Goal: Task Accomplishment & Management: Use online tool/utility

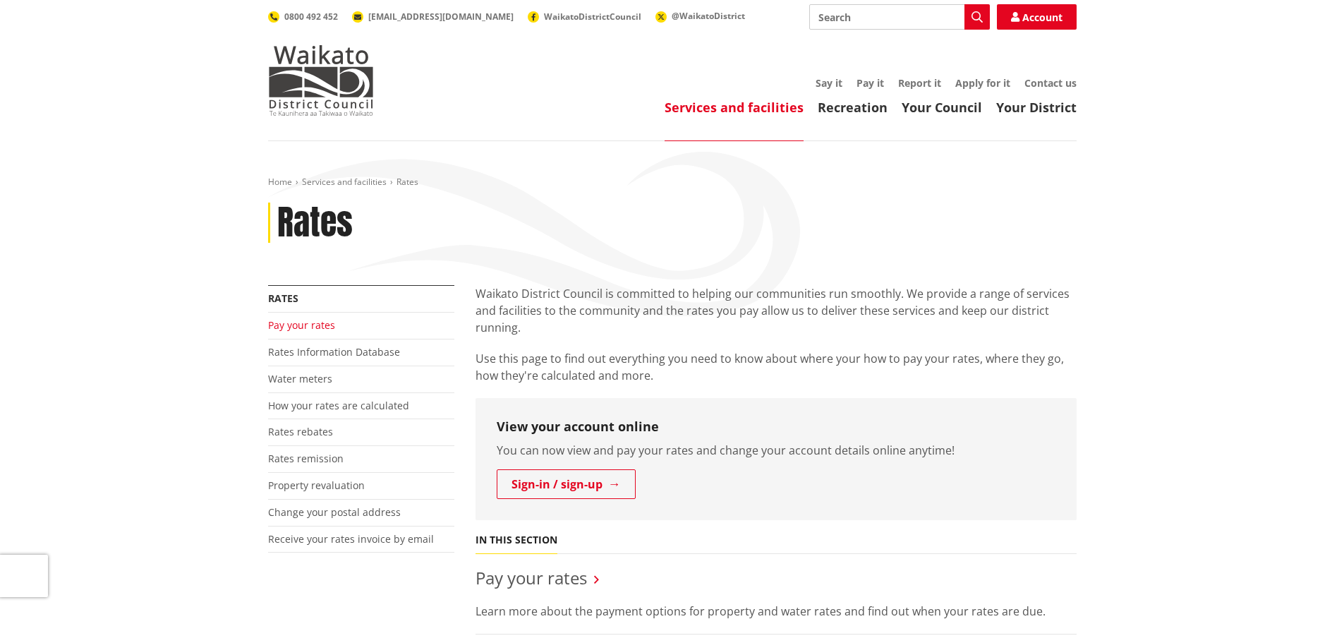
click at [313, 323] on link "Pay your rates" at bounding box center [301, 324] width 67 height 13
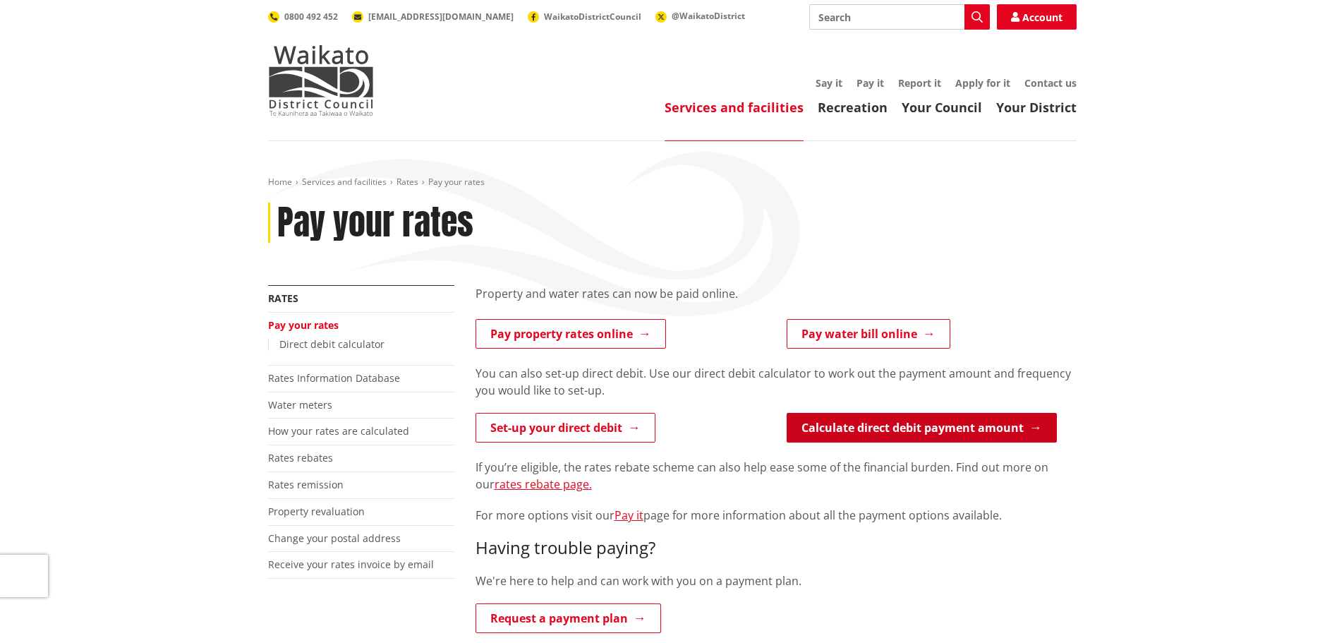
click at [926, 429] on link "Calculate direct debit payment amount" at bounding box center [921, 428] width 270 height 30
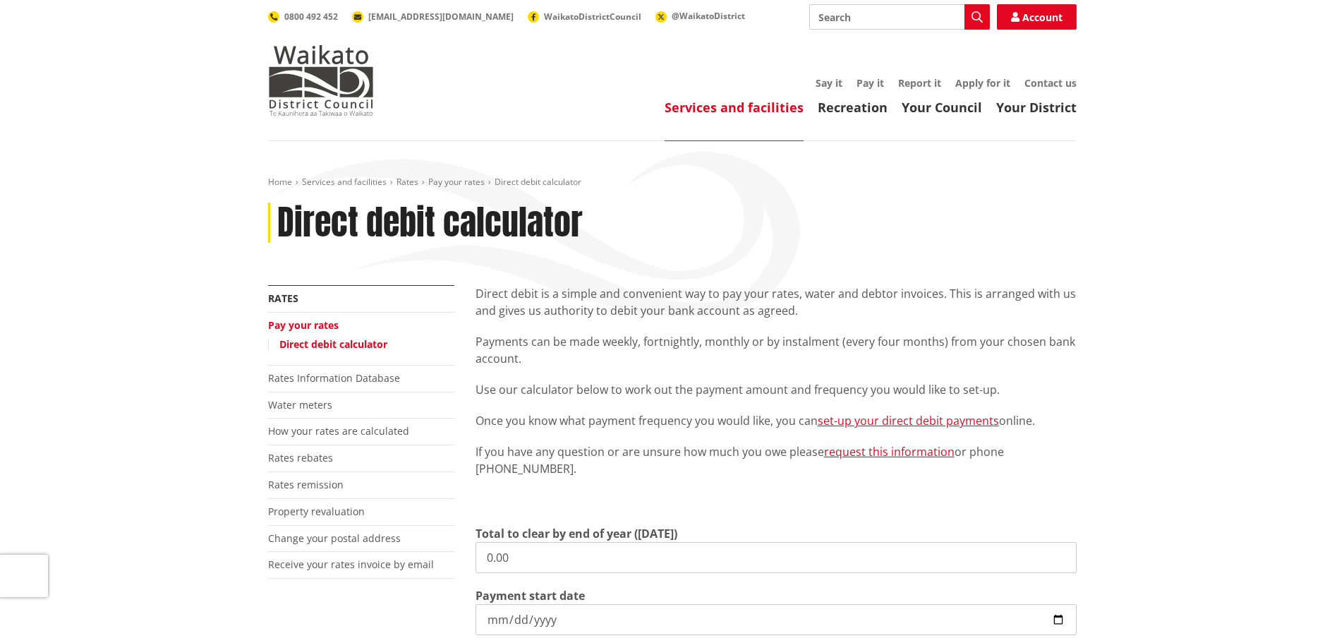
drag, startPoint x: 520, startPoint y: 556, endPoint x: 419, endPoint y: 547, distance: 101.3
click at [421, 547] on div "More from this section Rates Pay your rates Direct debit calculator Rates Infor…" at bounding box center [671, 575] width 829 height 580
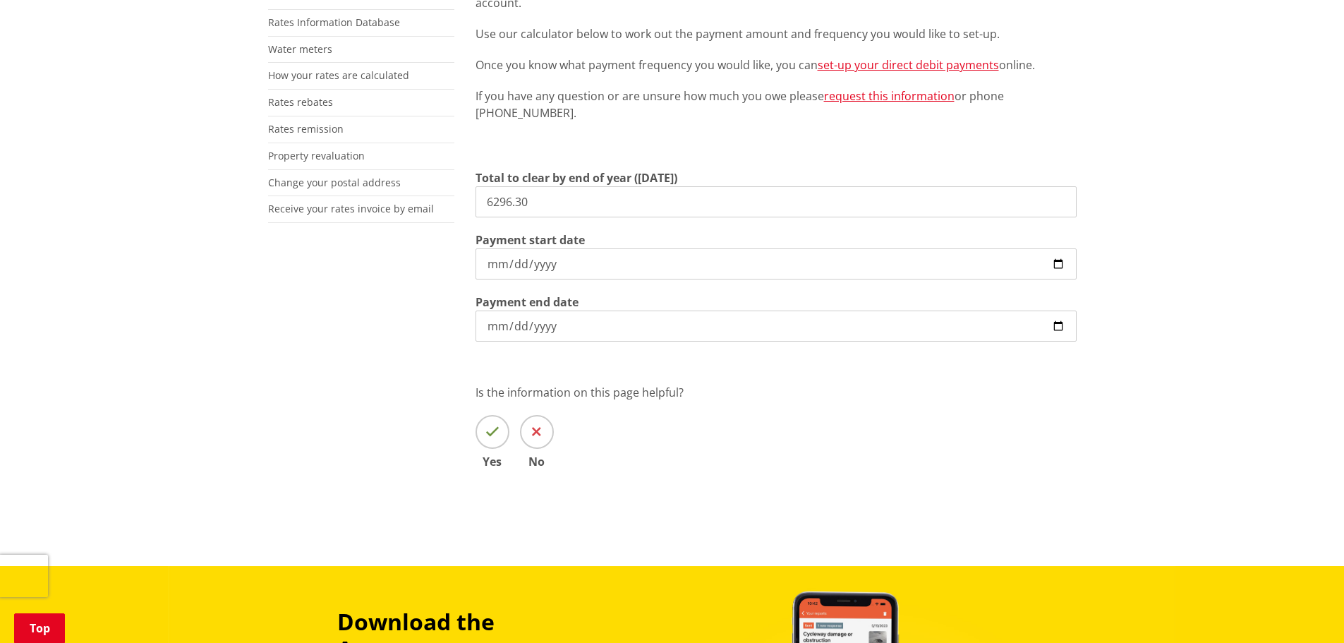
scroll to position [423, 0]
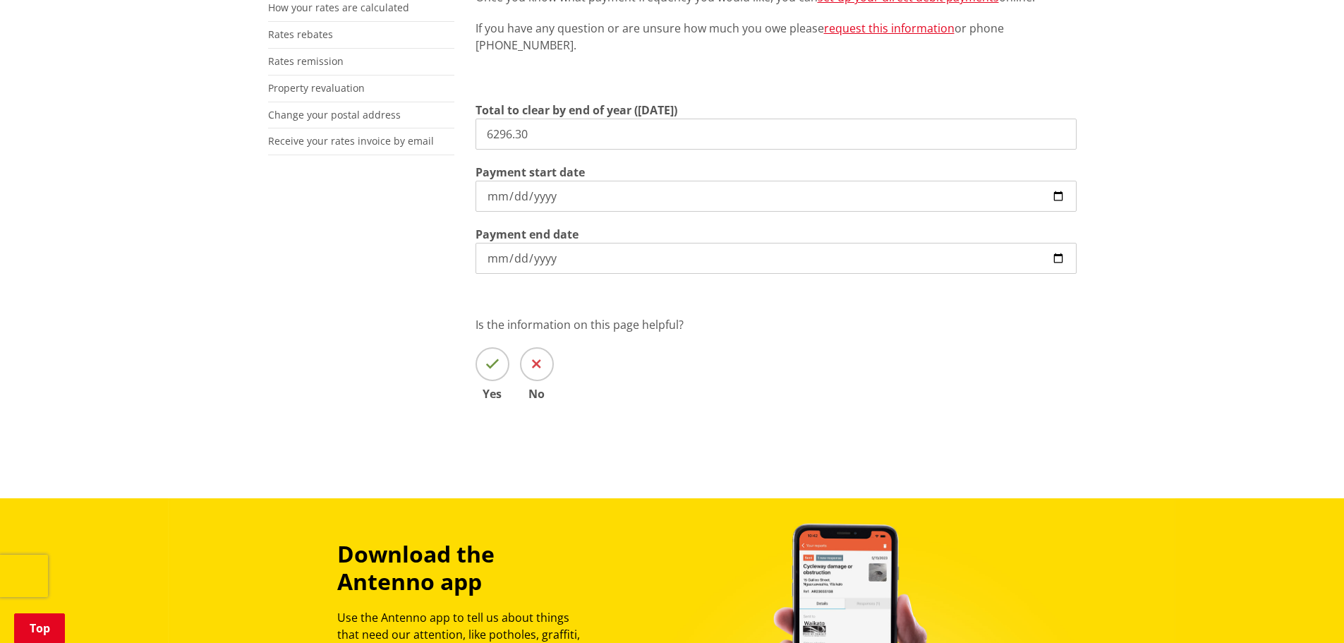
type input "6,296.30"
click at [1059, 192] on input "2025-09-02" at bounding box center [775, 196] width 601 height 31
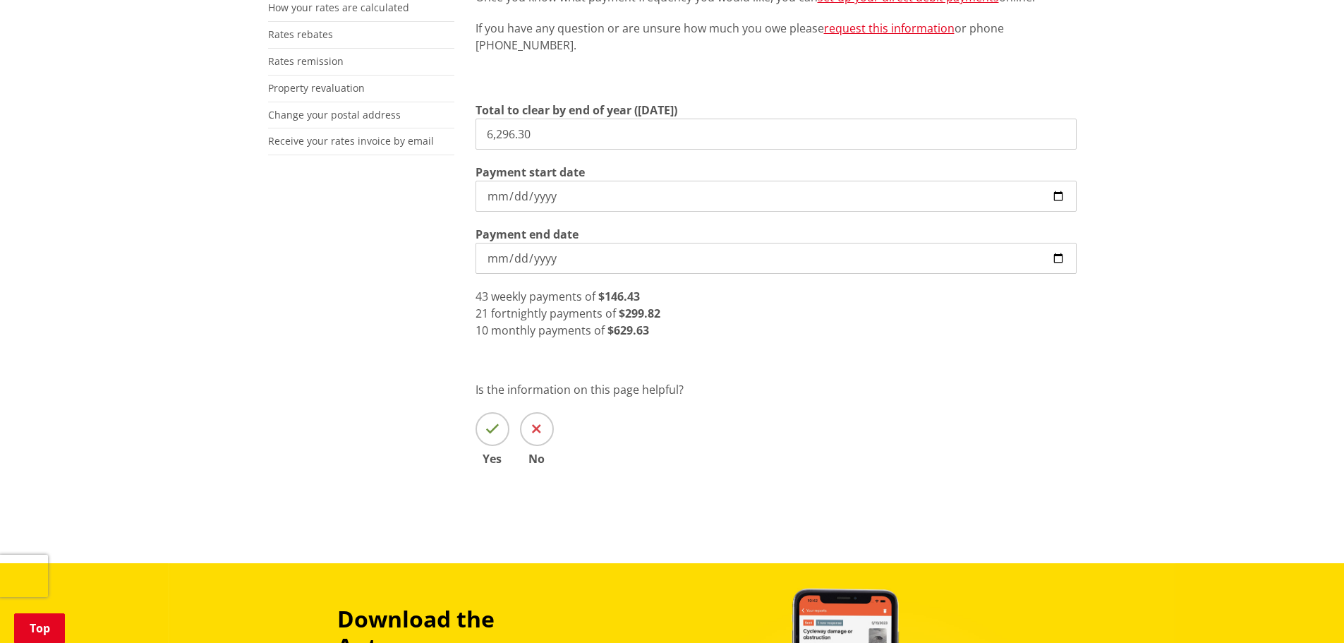
type input "2025-09-12"
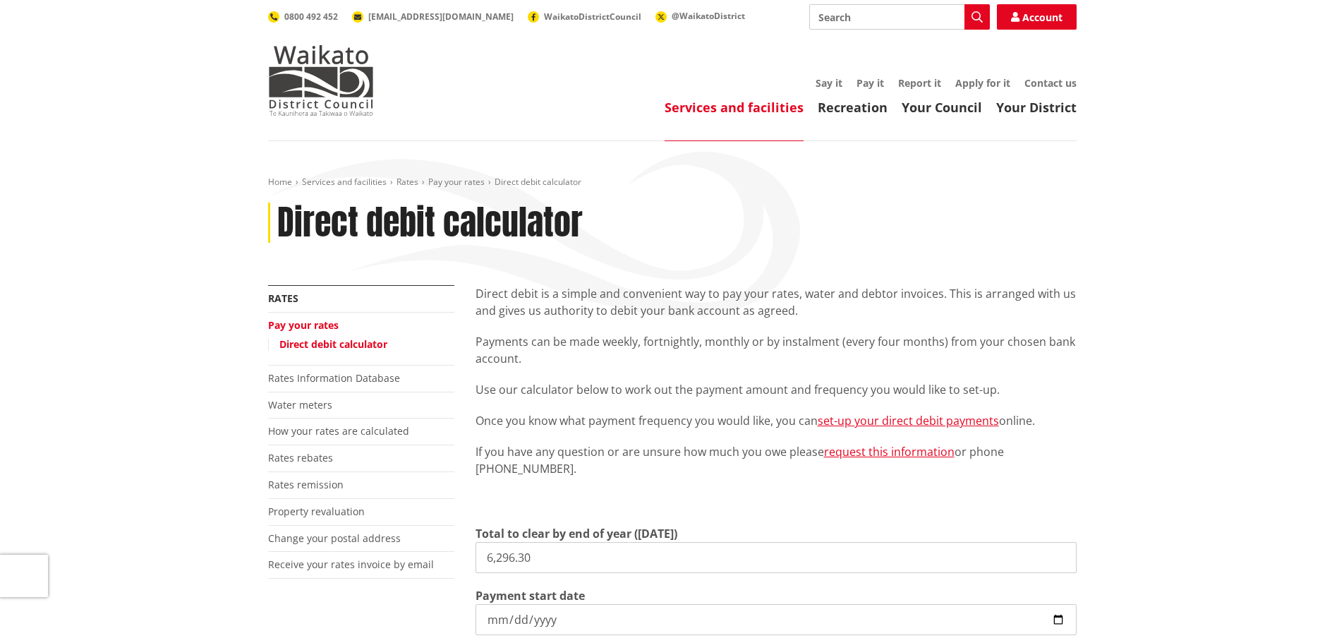
scroll to position [71, 0]
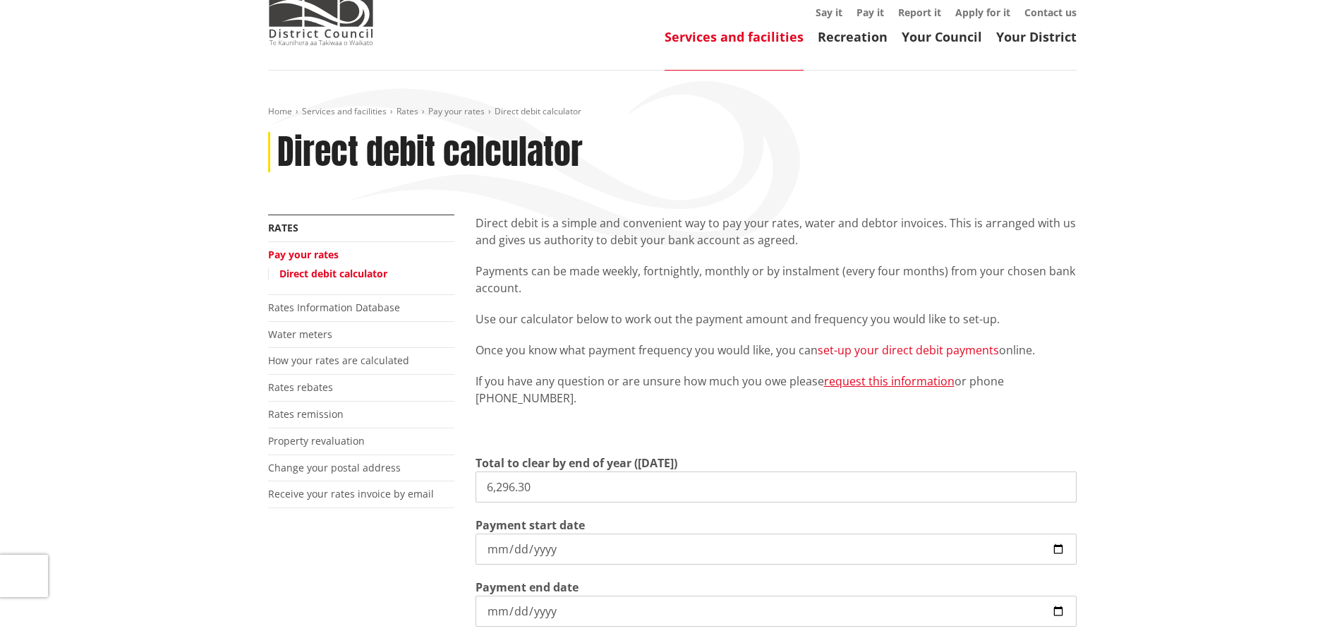
click at [894, 348] on link "set-up your direct debit payments" at bounding box center [907, 350] width 181 height 16
